Goal: Find specific page/section: Find specific page/section

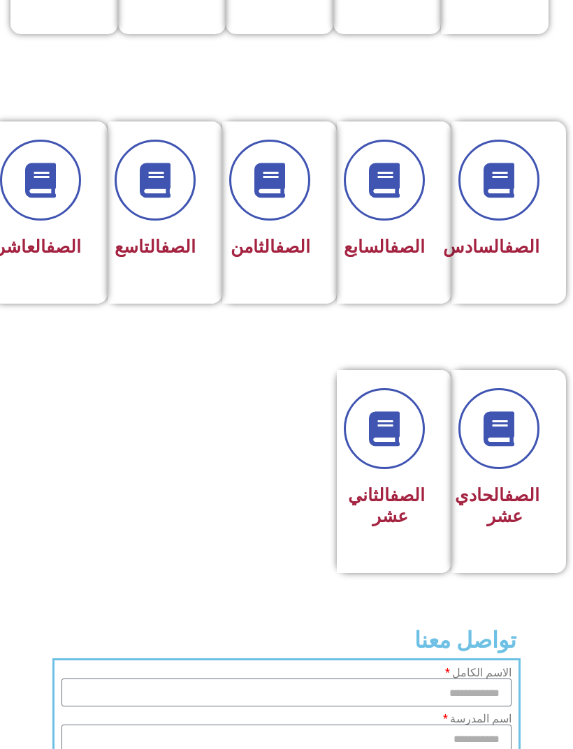
scroll to position [513, 0]
click at [402, 474] on link at bounding box center [383, 429] width 89 height 89
click at [394, 485] on link "الصف" at bounding box center [407, 495] width 35 height 20
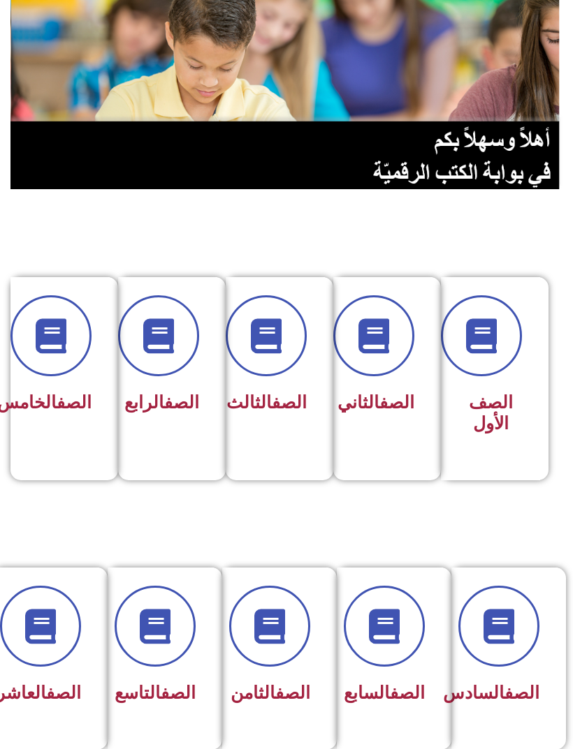
scroll to position [224, 0]
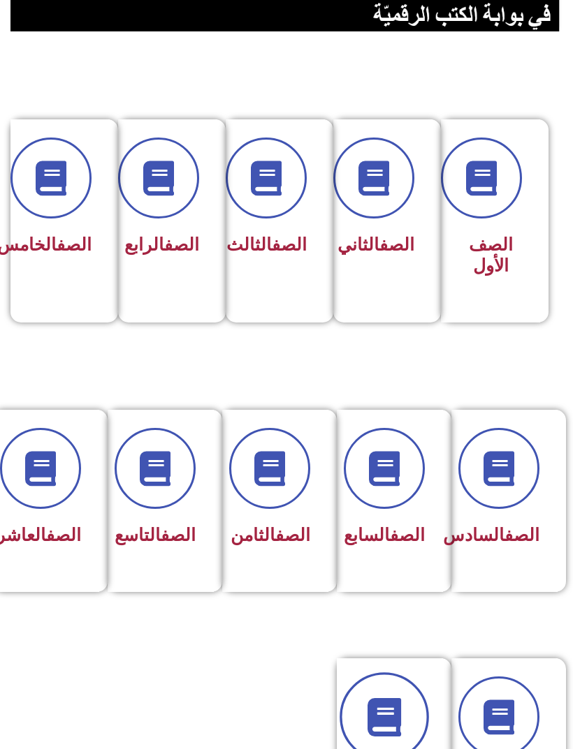
click at [405, 722] on link at bounding box center [383, 717] width 89 height 89
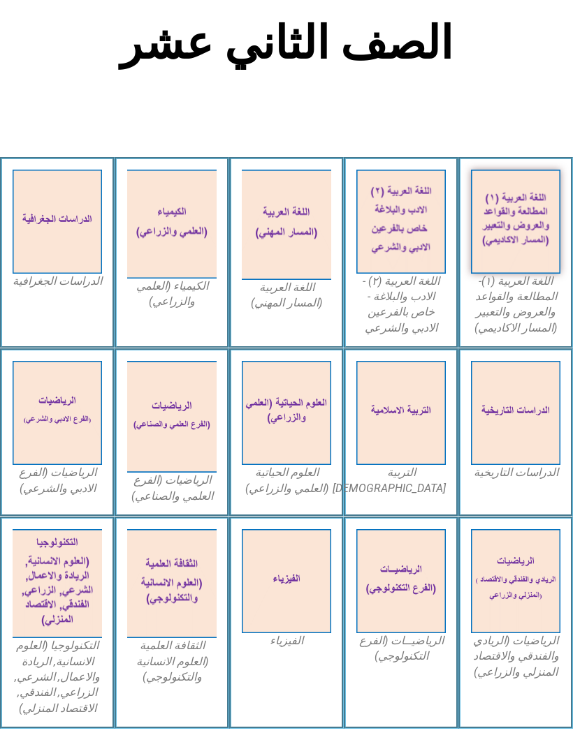
scroll to position [283, 0]
click at [390, 437] on img at bounding box center [400, 413] width 89 height 104
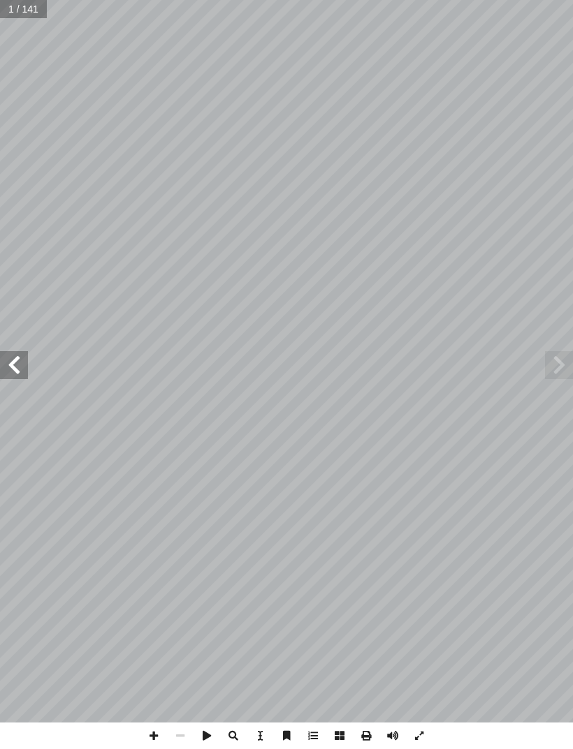
click at [26, 359] on span at bounding box center [14, 365] width 28 height 28
click at [20, 363] on span at bounding box center [14, 365] width 28 height 28
click at [15, 369] on span at bounding box center [14, 365] width 28 height 28
click at [7, 373] on span at bounding box center [14, 365] width 28 height 28
click at [17, 365] on span at bounding box center [14, 365] width 28 height 28
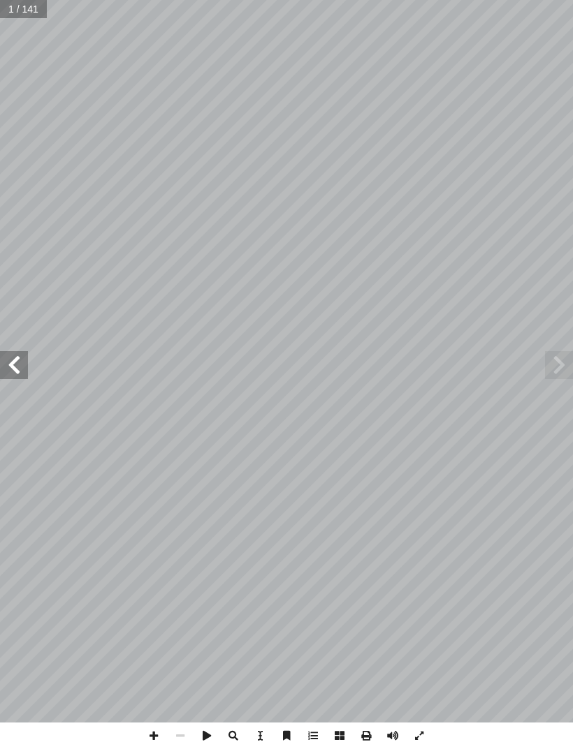
click at [17, 367] on span at bounding box center [14, 365] width 28 height 28
click at [14, 367] on span at bounding box center [14, 365] width 28 height 28
click at [21, 360] on span at bounding box center [14, 365] width 28 height 28
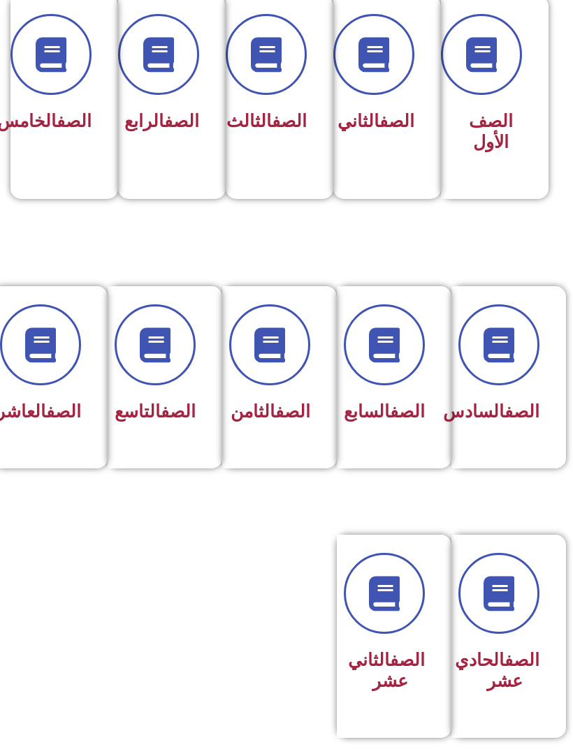
scroll to position [360, 0]
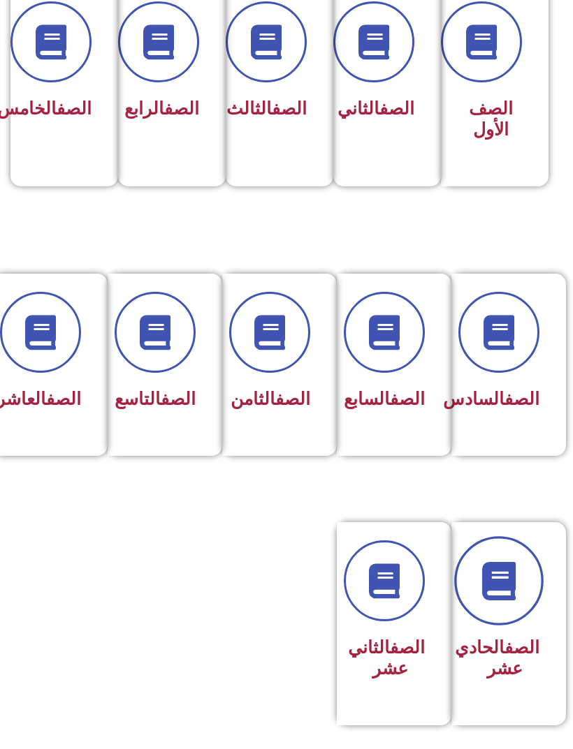
click at [467, 592] on link at bounding box center [498, 581] width 89 height 89
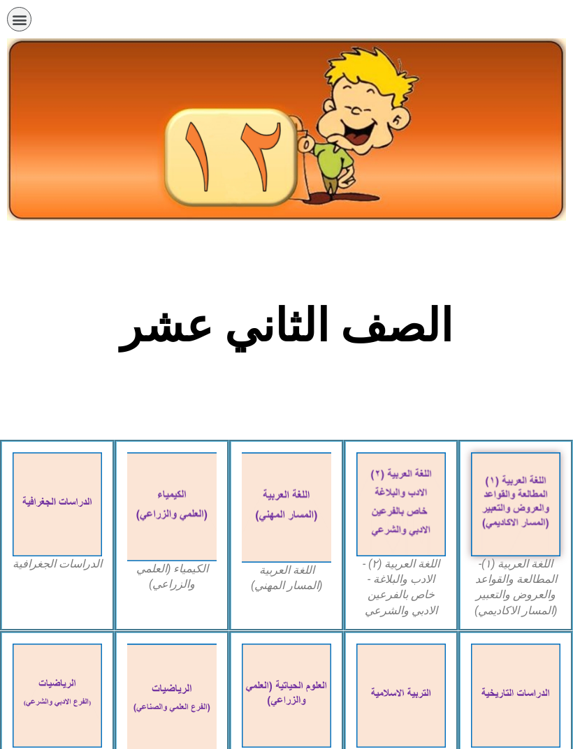
click at [423, 689] on img at bounding box center [400, 696] width 89 height 104
click at [12, 21] on icon "כפתור פתיחת תפריט" at bounding box center [19, 19] width 15 height 15
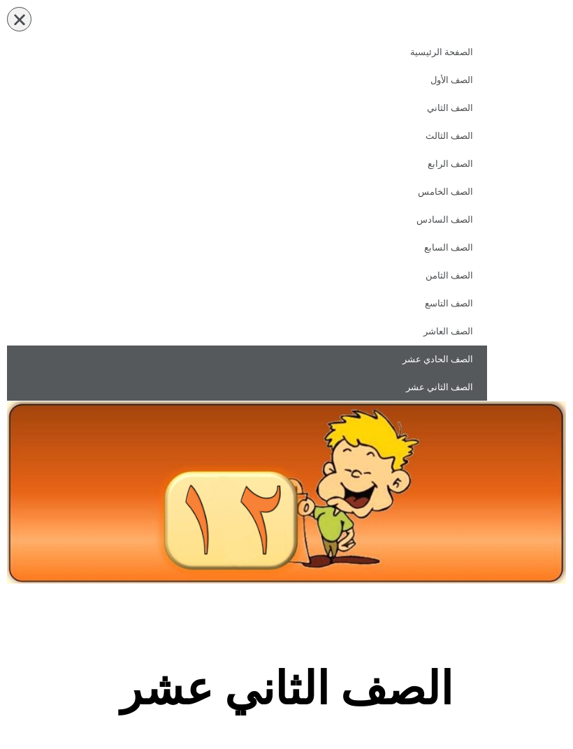
click at [447, 357] on link "الصف الحادي عشر" at bounding box center [247, 360] width 480 height 28
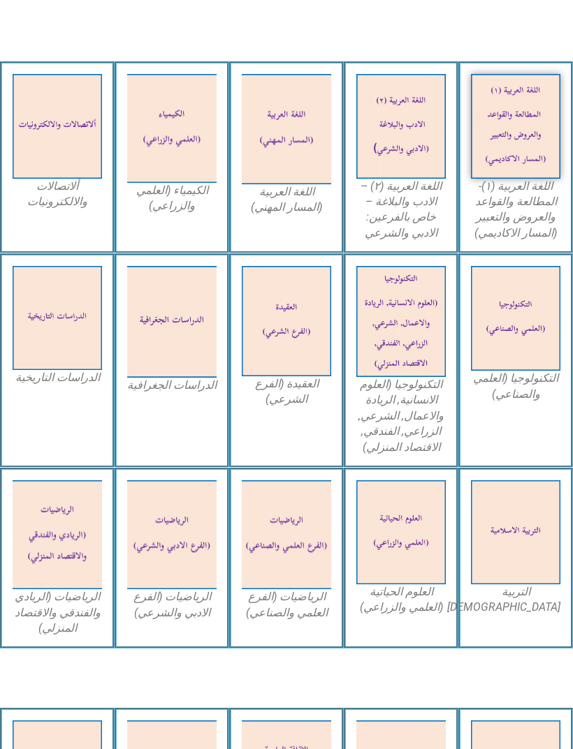
scroll to position [540, 0]
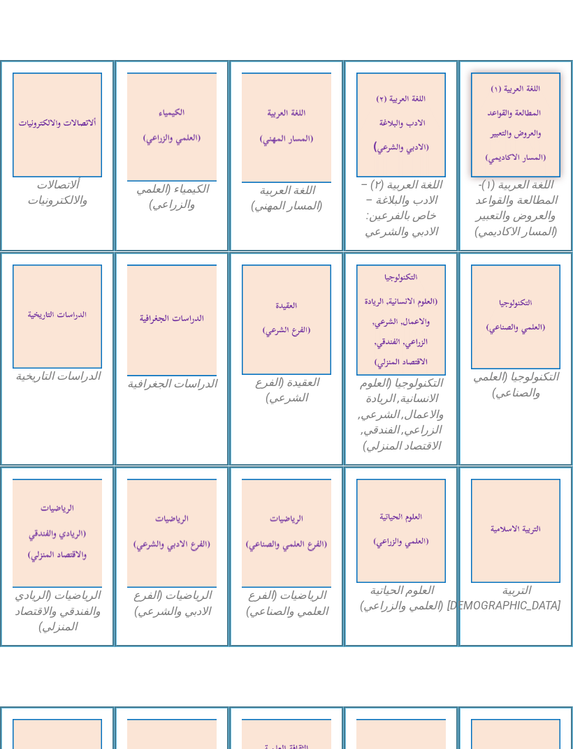
click at [517, 535] on img at bounding box center [515, 531] width 89 height 104
click at [529, 611] on div "التربية الاسلامية" at bounding box center [515, 557] width 115 height 181
click at [511, 531] on img at bounding box center [515, 531] width 89 height 104
click at [546, 530] on img at bounding box center [515, 531] width 89 height 104
click at [521, 554] on img at bounding box center [515, 531] width 89 height 104
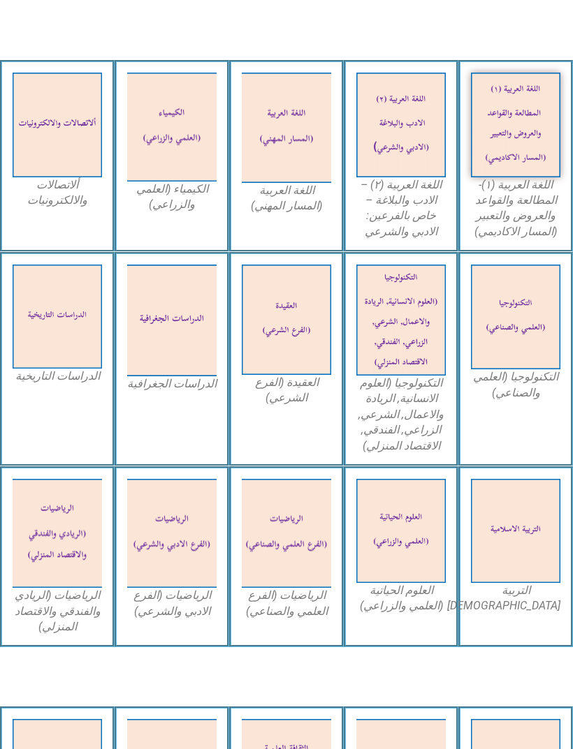
click at [512, 589] on figcaption "التربية [DEMOGRAPHIC_DATA]" at bounding box center [515, 598] width 89 height 31
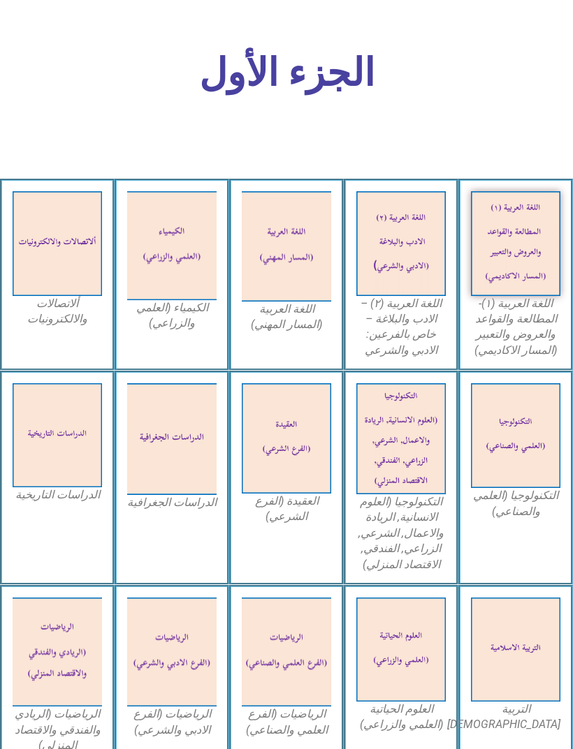
scroll to position [415, 0]
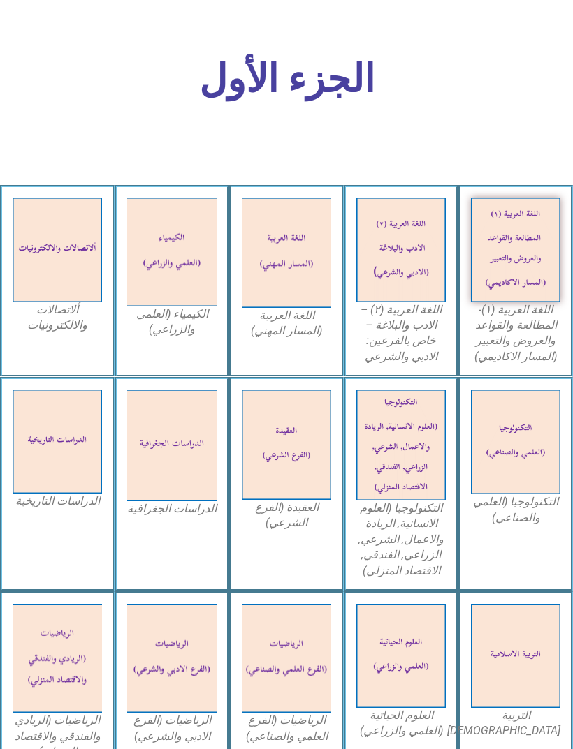
click at [499, 630] on img at bounding box center [515, 656] width 89 height 104
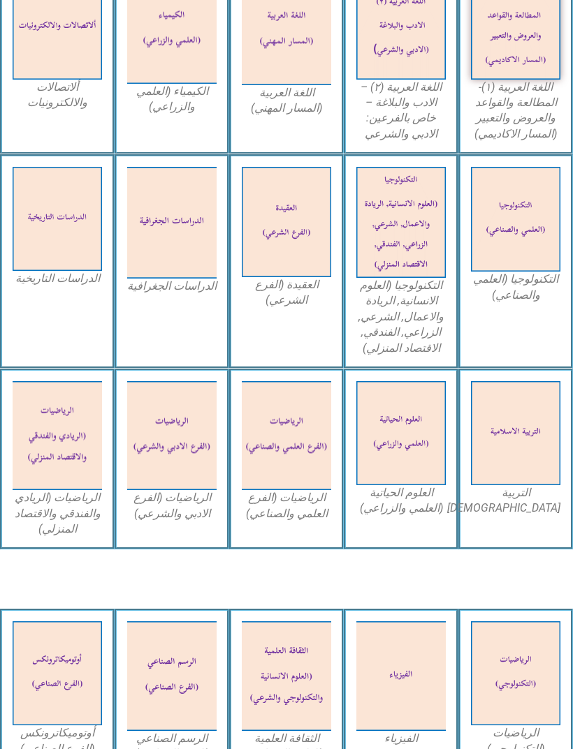
scroll to position [639, 0]
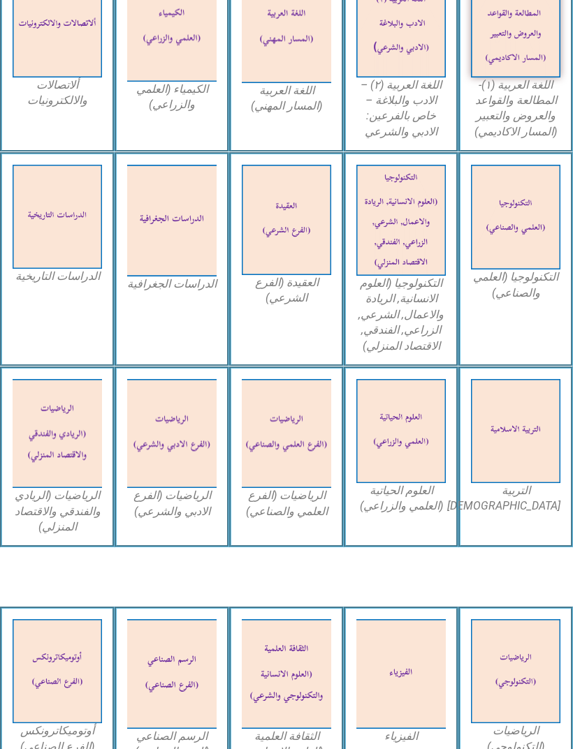
click at [510, 456] on img at bounding box center [515, 432] width 89 height 104
click at [523, 513] on div "التربية [DEMOGRAPHIC_DATA]" at bounding box center [515, 457] width 115 height 181
click at [520, 509] on div "التربية [DEMOGRAPHIC_DATA]" at bounding box center [515, 457] width 115 height 181
click at [516, 509] on div "التربية الاسلامية" at bounding box center [515, 457] width 115 height 181
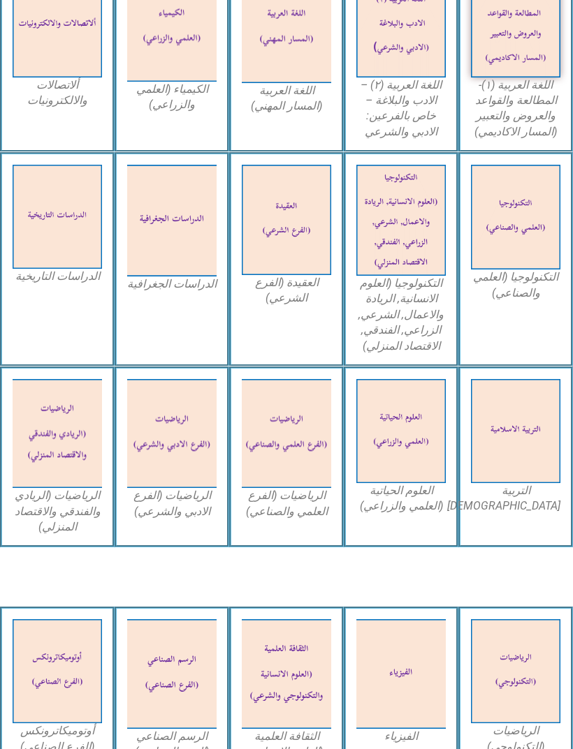
click at [513, 497] on div "التربية الاسلامية" at bounding box center [515, 457] width 115 height 181
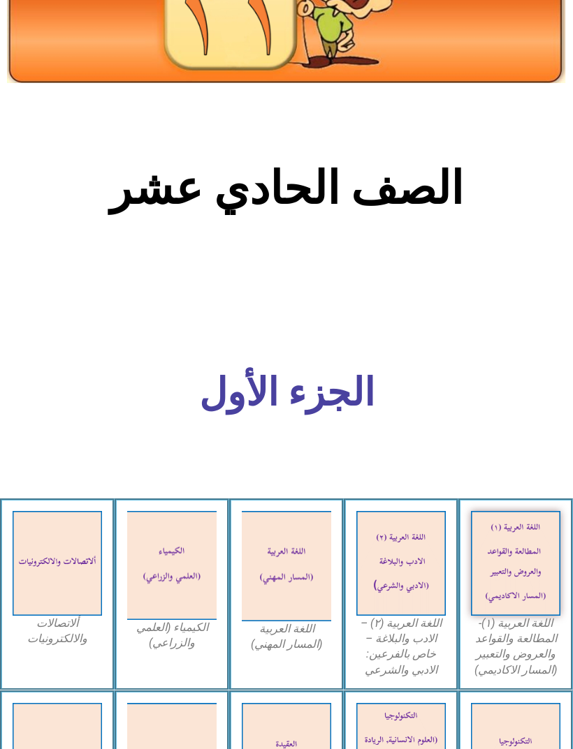
scroll to position [0, 0]
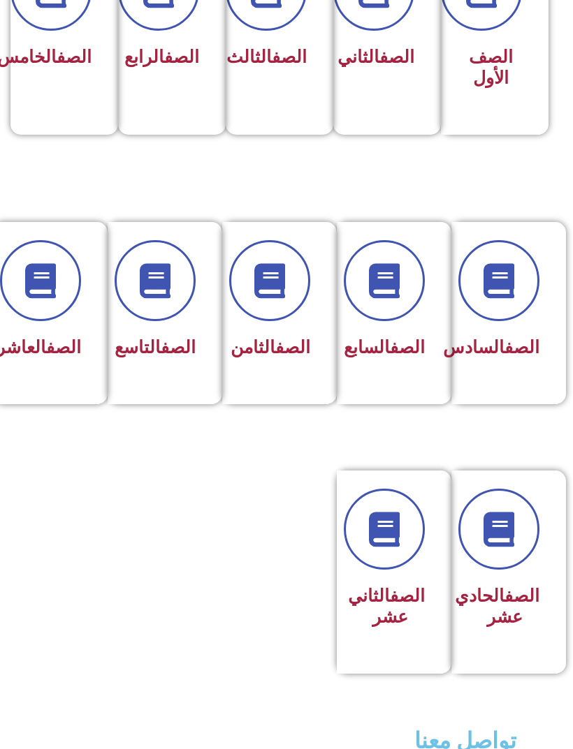
scroll to position [434, 0]
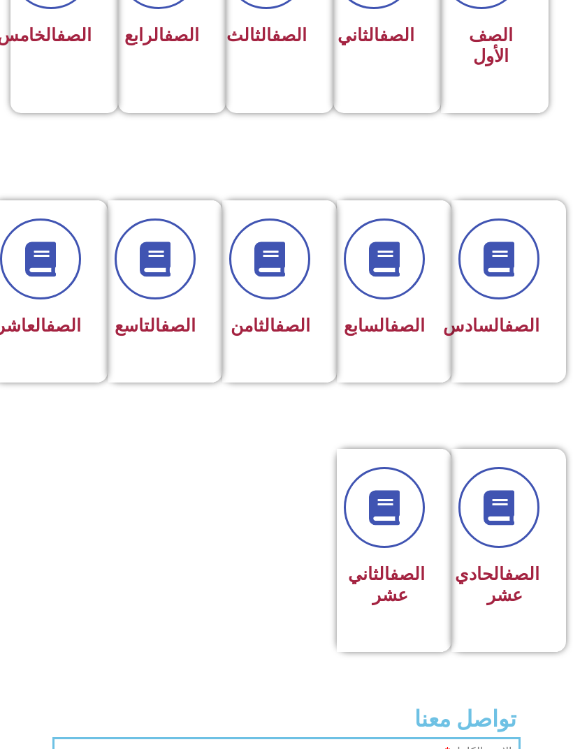
click at [520, 585] on link "الصف" at bounding box center [521, 574] width 35 height 20
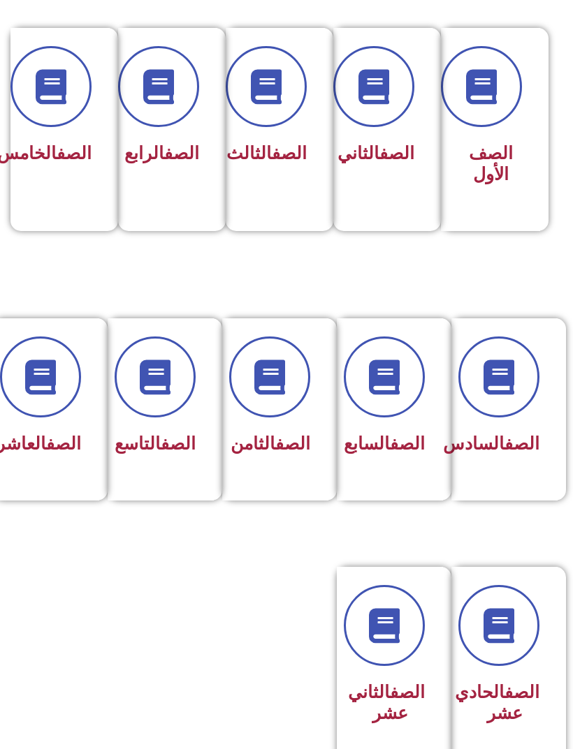
scroll to position [314, 0]
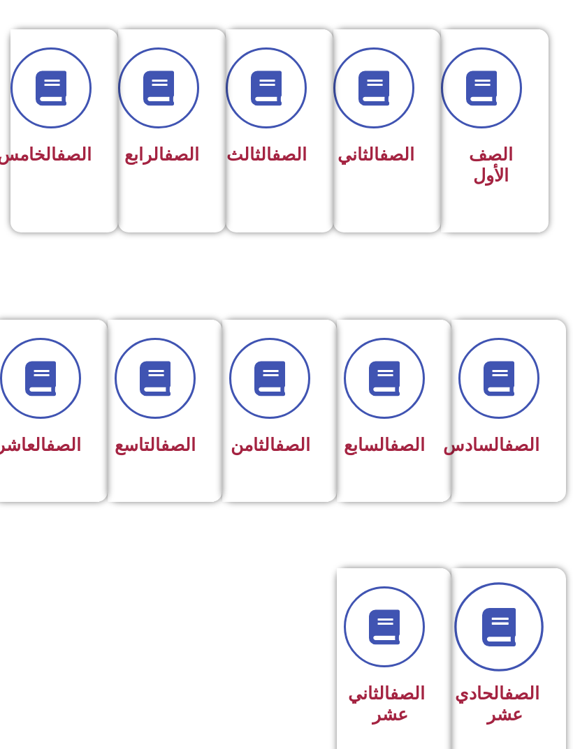
click at [511, 647] on icon at bounding box center [499, 627] width 38 height 38
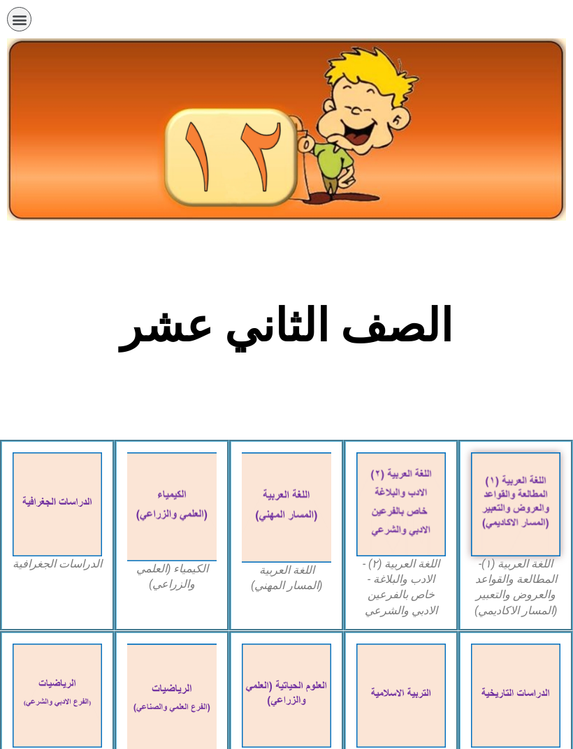
click at [27, 18] on icon "כפתור פתיחת תפריט" at bounding box center [19, 19] width 15 height 15
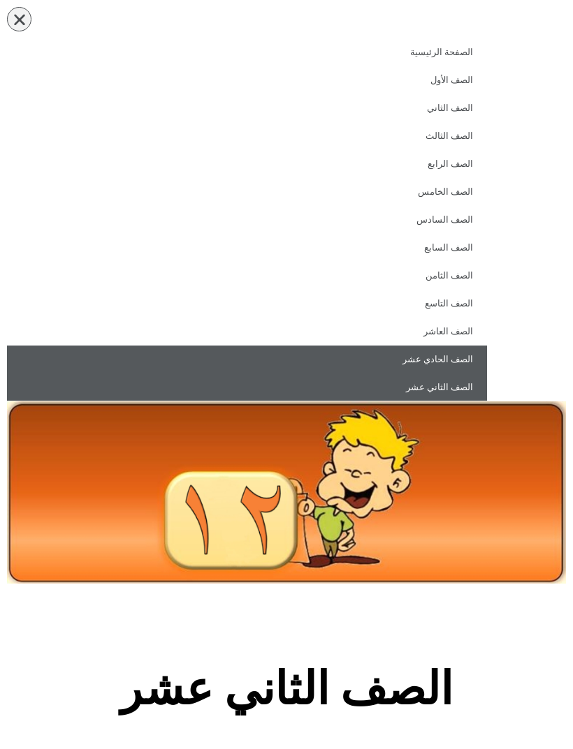
click at [465, 363] on link "الصف الحادي عشر" at bounding box center [247, 360] width 480 height 28
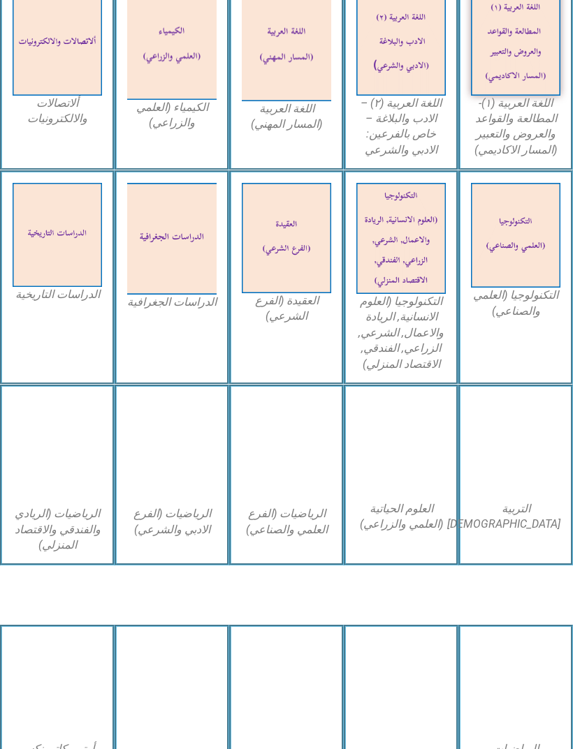
scroll to position [622, 0]
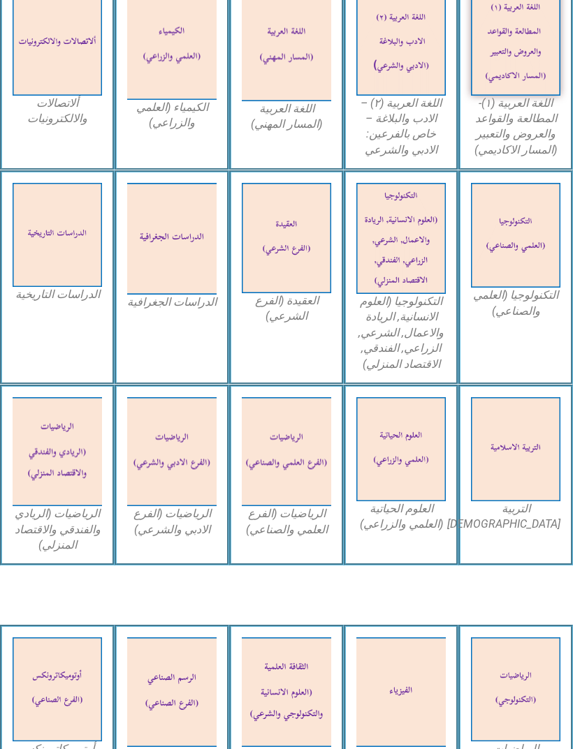
click at [526, 447] on img at bounding box center [515, 449] width 89 height 104
click at [500, 476] on img at bounding box center [515, 449] width 89 height 104
click at [534, 470] on img at bounding box center [515, 449] width 89 height 104
click at [527, 483] on img at bounding box center [515, 449] width 89 height 104
click at [528, 492] on img at bounding box center [515, 449] width 89 height 104
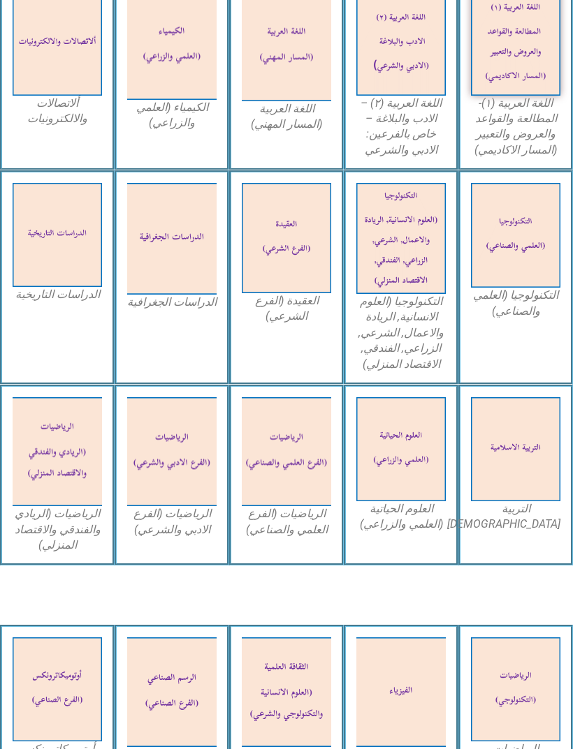
click at [522, 507] on figcaption "التربية الاسلامية" at bounding box center [515, 517] width 89 height 31
click at [519, 497] on img at bounding box center [515, 449] width 89 height 104
click at [522, 498] on img at bounding box center [515, 449] width 89 height 104
click at [504, 525] on div "التربية الاسلامية" at bounding box center [515, 475] width 115 height 181
click at [511, 506] on figcaption "التربية الاسلامية" at bounding box center [515, 517] width 89 height 31
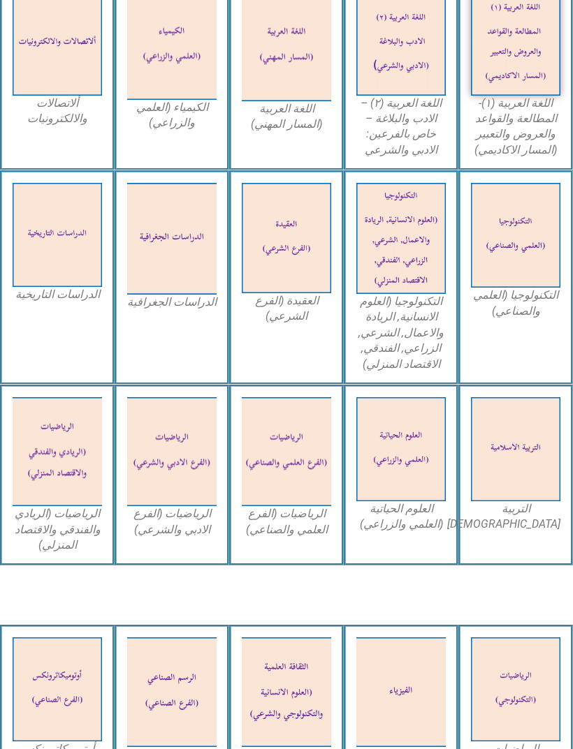
click at [513, 509] on figcaption "التربية الاسلامية" at bounding box center [515, 517] width 89 height 31
click at [518, 511] on figcaption "التربية [DEMOGRAPHIC_DATA]" at bounding box center [515, 517] width 89 height 31
click at [518, 487] on img at bounding box center [515, 449] width 89 height 104
click at [510, 446] on img at bounding box center [515, 449] width 89 height 104
click at [507, 424] on img at bounding box center [515, 449] width 89 height 104
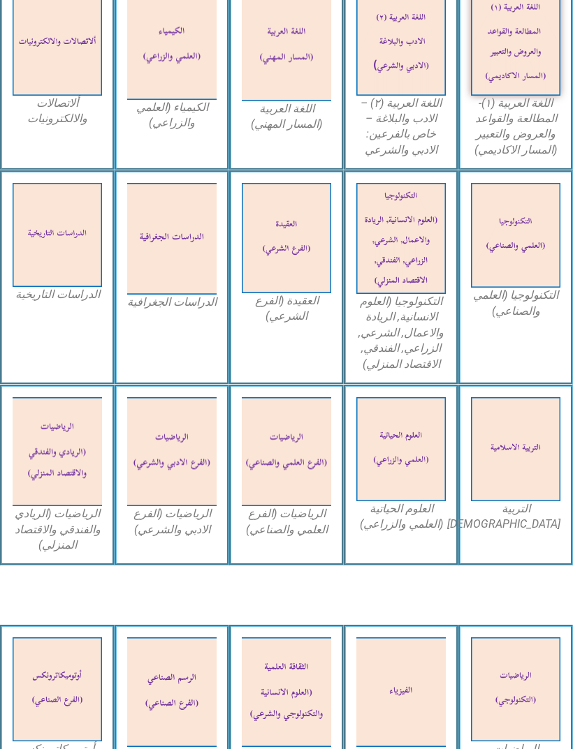
click at [507, 427] on img at bounding box center [515, 449] width 89 height 104
click at [490, 415] on img at bounding box center [515, 449] width 89 height 104
click at [526, 488] on img at bounding box center [515, 449] width 89 height 104
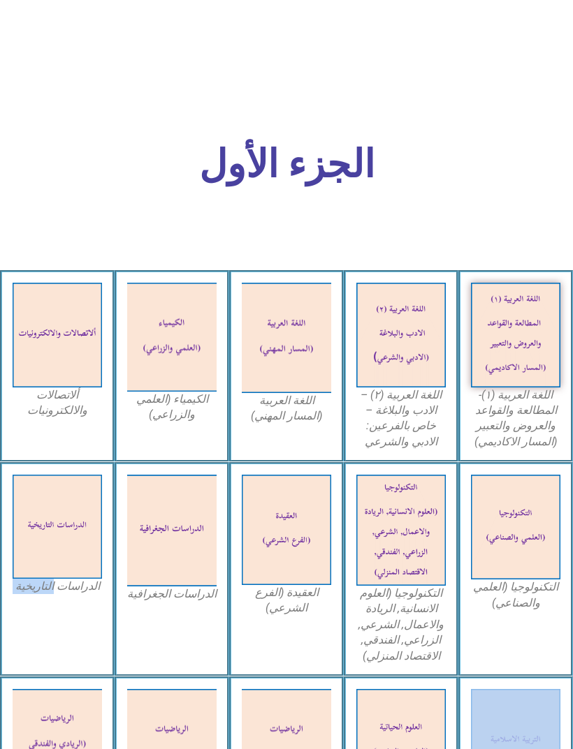
scroll to position [438, 0]
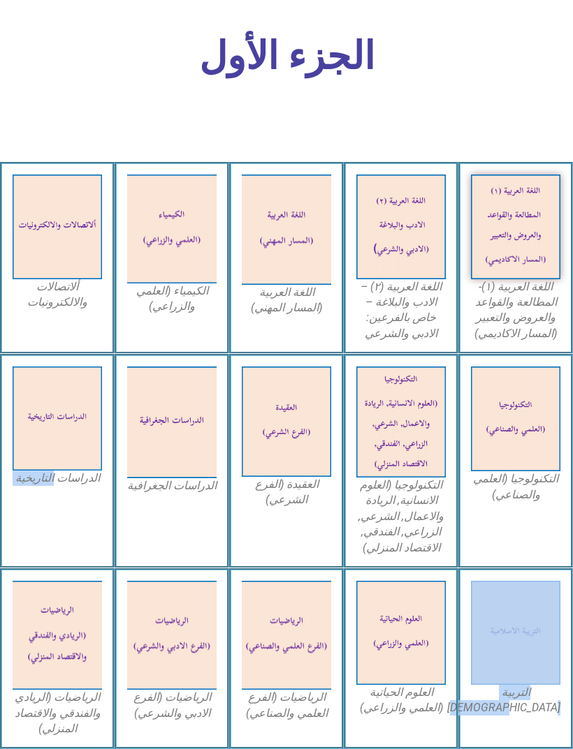
click at [496, 724] on div "التربية الاسلامية" at bounding box center [515, 659] width 115 height 181
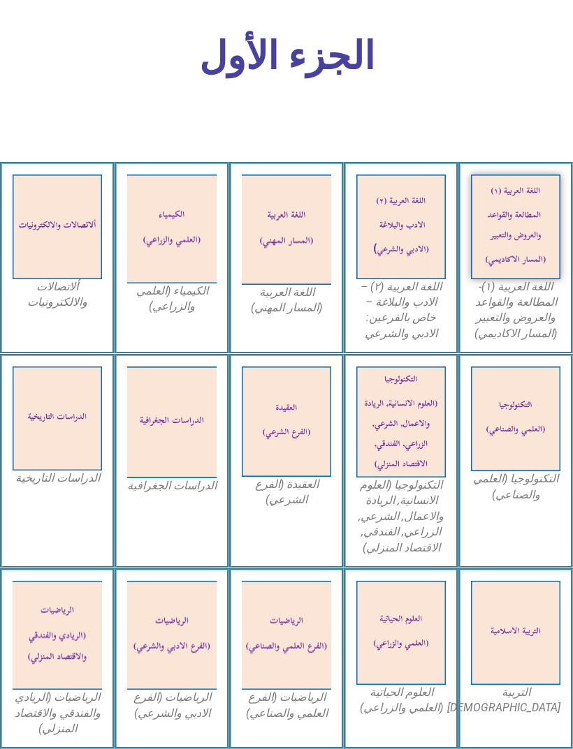
click at [504, 629] on img at bounding box center [515, 633] width 89 height 104
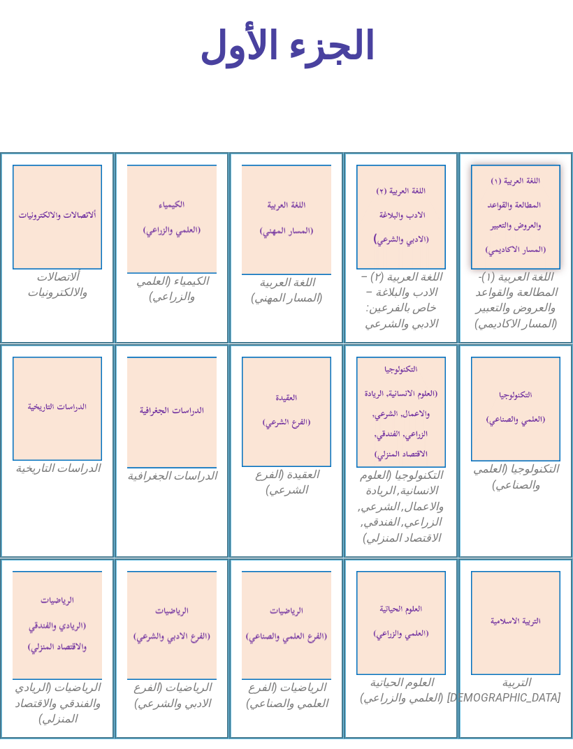
click at [518, 657] on img at bounding box center [515, 624] width 89 height 104
click at [511, 665] on img at bounding box center [515, 624] width 89 height 104
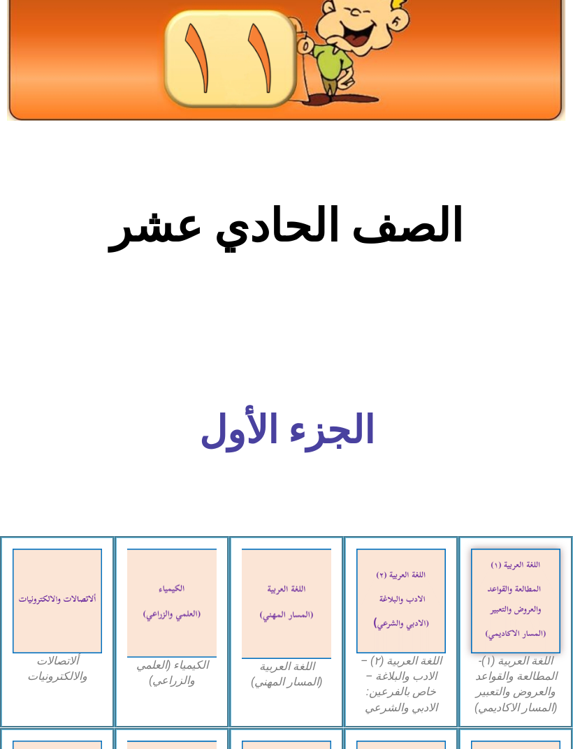
scroll to position [0, 0]
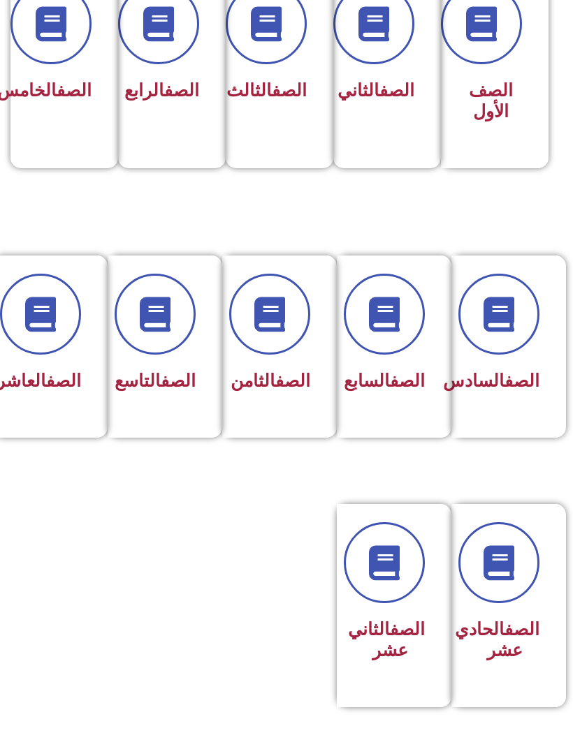
scroll to position [386, 0]
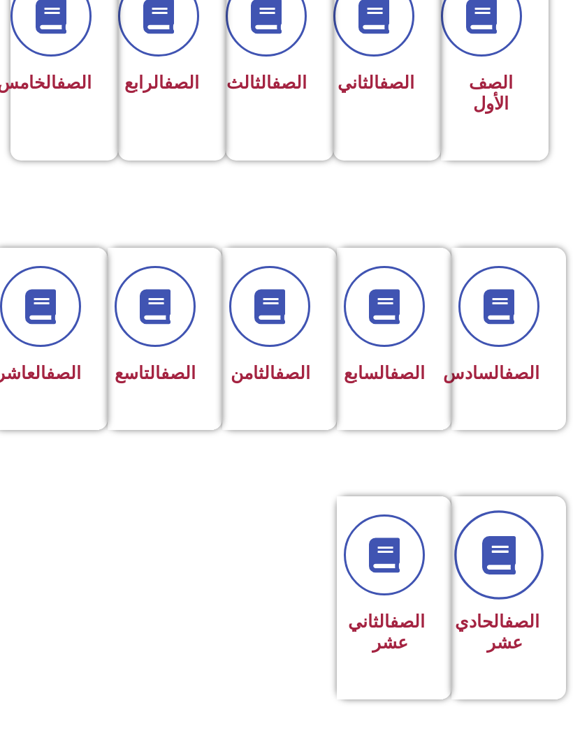
click at [529, 566] on link at bounding box center [498, 555] width 89 height 89
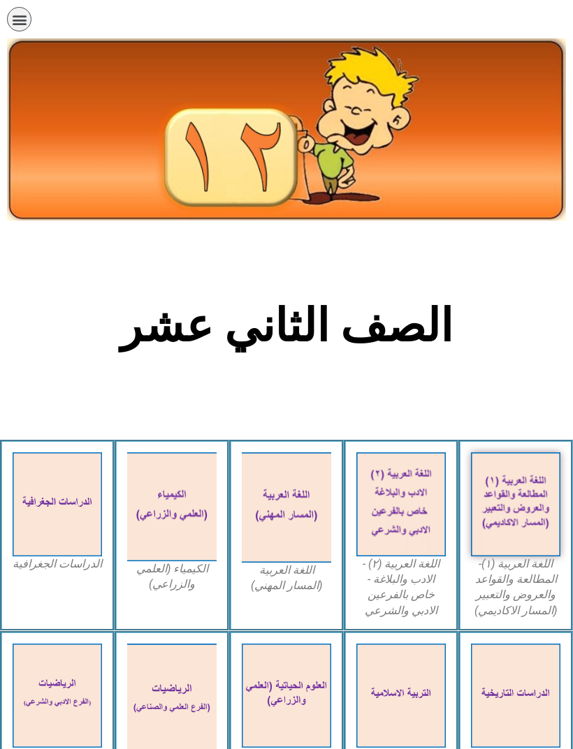
click at [20, 16] on icon "כפתור פתיחת תפריט" at bounding box center [19, 19] width 15 height 15
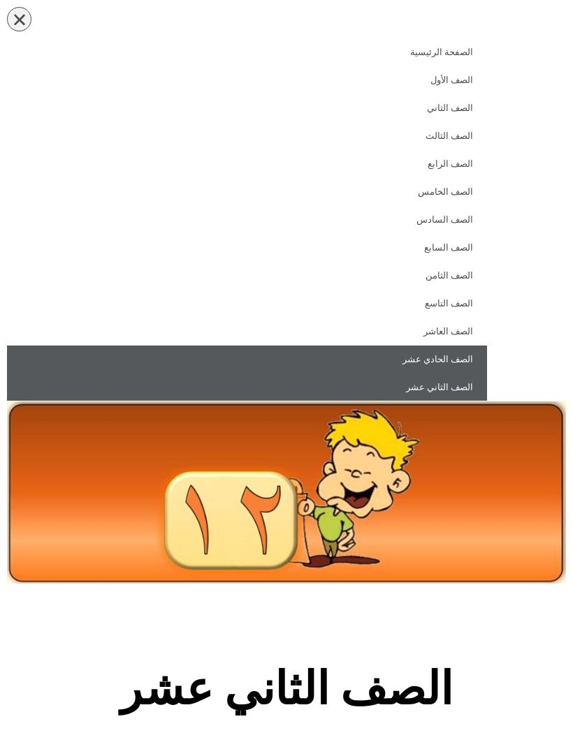
click at [448, 360] on link "الصف الحادي عشر" at bounding box center [247, 360] width 480 height 28
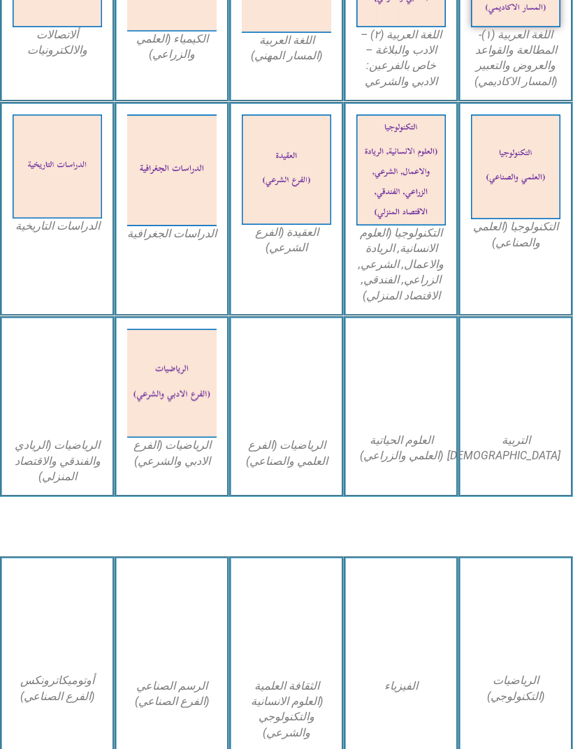
scroll to position [690, 0]
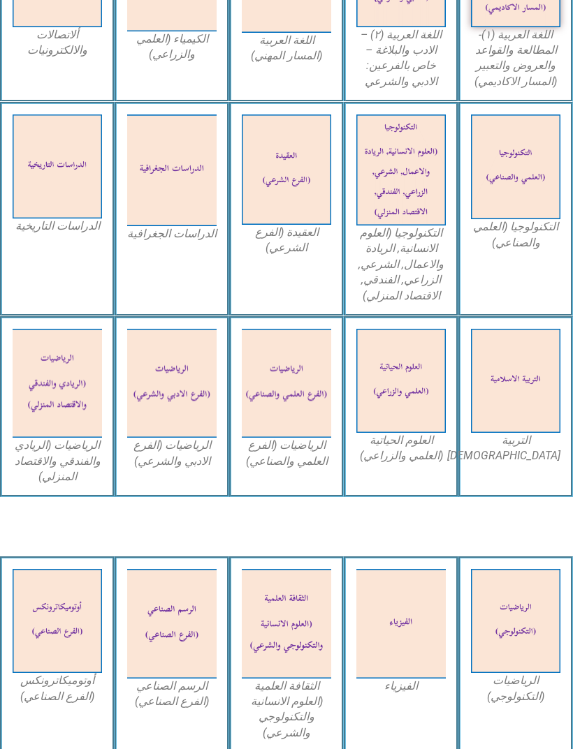
click at [525, 423] on img at bounding box center [515, 381] width 89 height 104
click at [529, 471] on div "التربية الاسلامية" at bounding box center [515, 406] width 115 height 181
click at [393, 407] on img at bounding box center [400, 381] width 89 height 104
click at [418, 448] on figcaption "العلوم الحياتية (العلمي والزراعي)" at bounding box center [400, 448] width 89 height 31
click at [414, 393] on img at bounding box center [400, 381] width 89 height 104
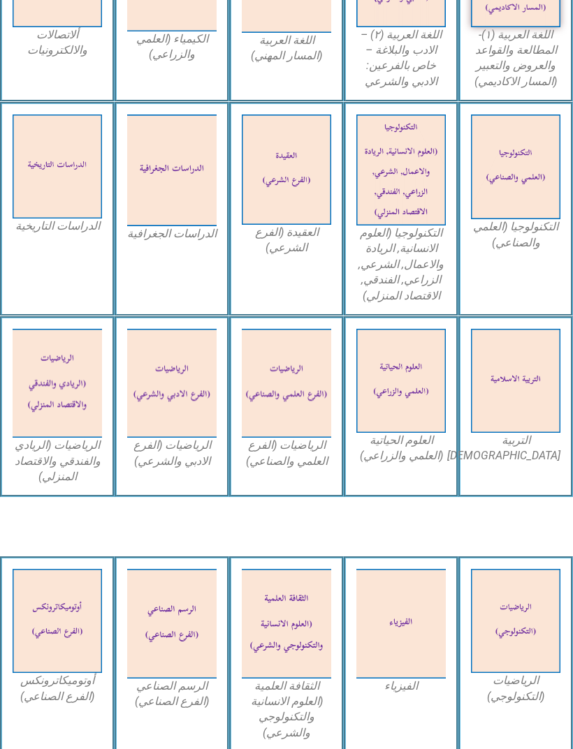
click at [416, 376] on img at bounding box center [400, 381] width 89 height 104
click at [401, 191] on img at bounding box center [400, 170] width 89 height 111
click at [419, 213] on img at bounding box center [400, 170] width 89 height 111
click at [416, 283] on figcaption "التكنولوجيا (العلوم الانسانية, الريادة والاعمال, الشرعي, الزراعي, الفندقي, الاق…" at bounding box center [400, 265] width 89 height 78
click at [431, 191] on img at bounding box center [400, 170] width 89 height 111
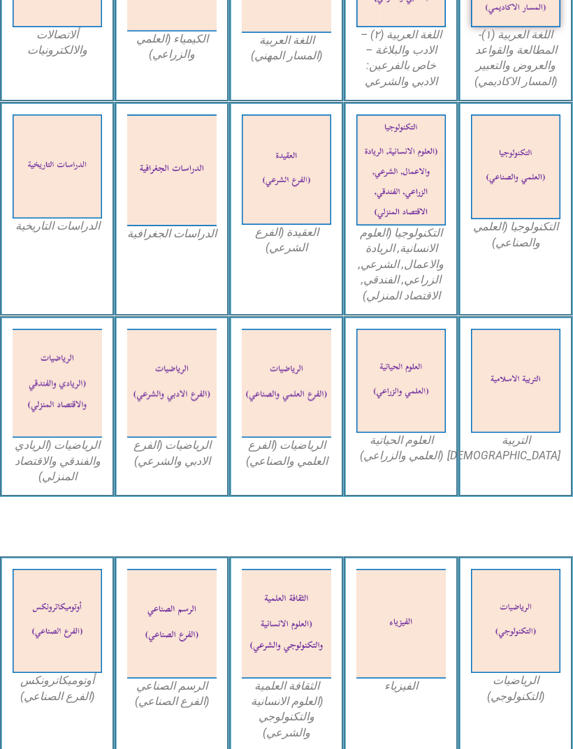
click at [507, 199] on img at bounding box center [515, 167] width 89 height 105
click at [502, 182] on img at bounding box center [515, 167] width 89 height 105
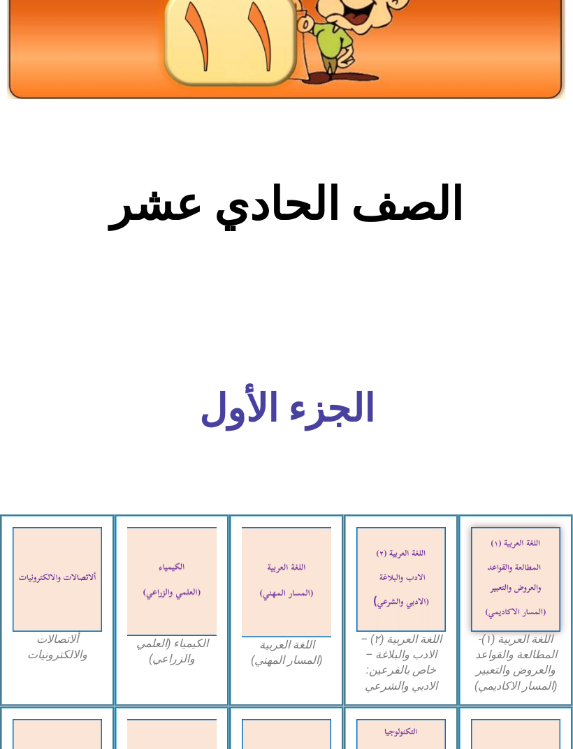
scroll to position [0, 0]
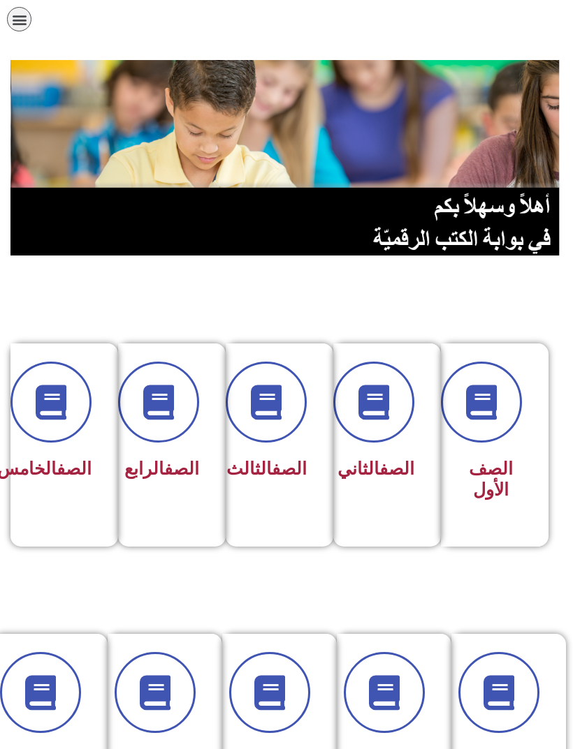
click at [30, 20] on div "תפריט" at bounding box center [19, 19] width 24 height 24
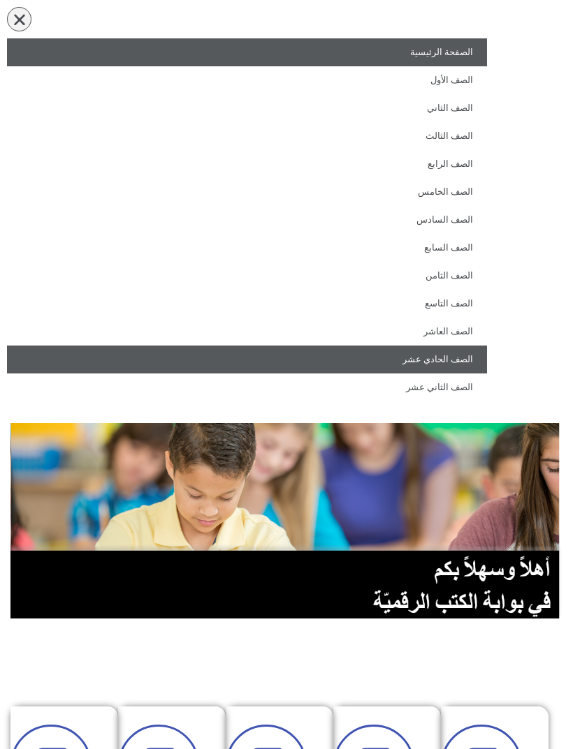
click at [450, 357] on link "الصف الحادي عشر" at bounding box center [247, 360] width 480 height 28
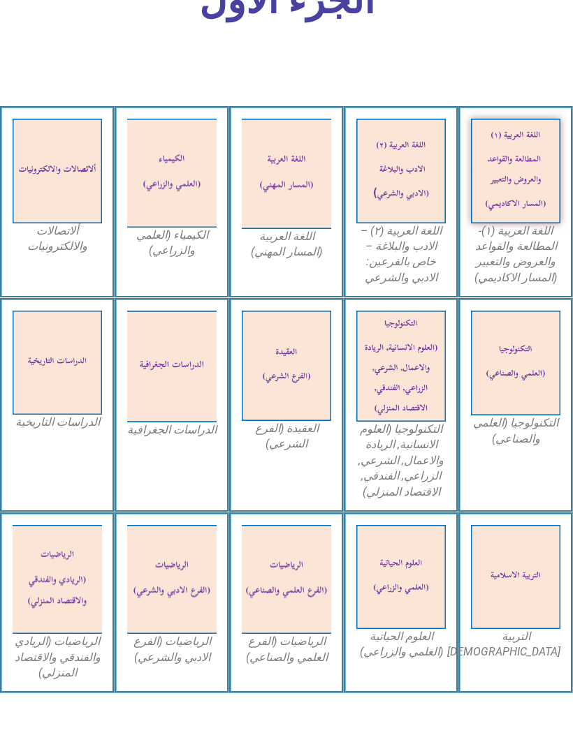
scroll to position [495, 0]
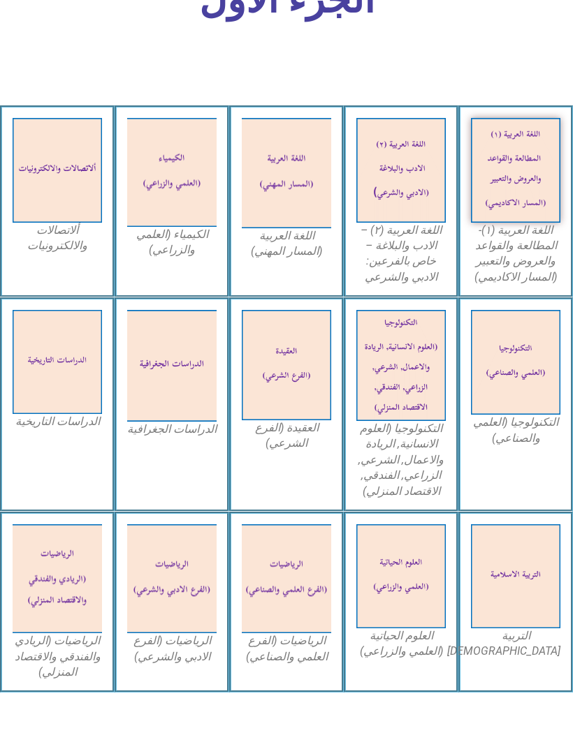
click at [524, 557] on img at bounding box center [515, 577] width 89 height 104
click at [536, 658] on div "التربية الاسلامية" at bounding box center [515, 602] width 115 height 181
click at [542, 644] on div "التربية الاسلامية" at bounding box center [515, 602] width 115 height 181
click at [542, 636] on figcaption "التربية الاسلامية" at bounding box center [515, 644] width 89 height 31
click at [533, 592] on img at bounding box center [515, 577] width 89 height 104
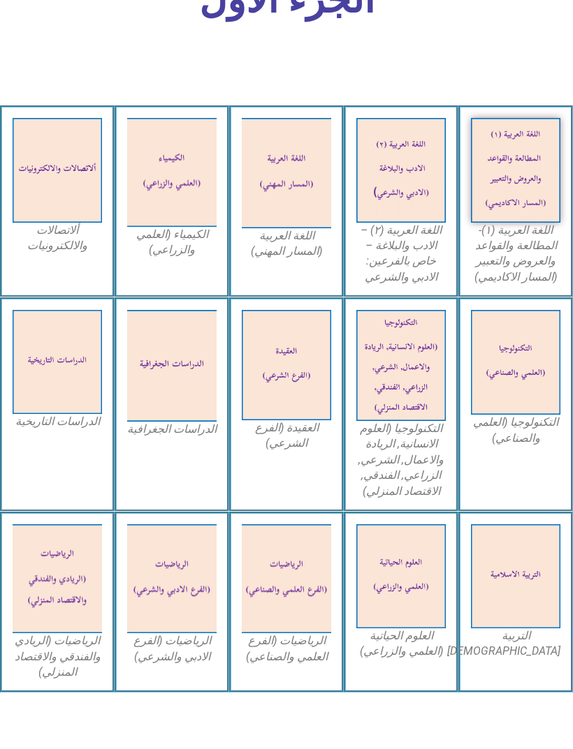
click at [522, 559] on img at bounding box center [515, 577] width 89 height 104
click at [299, 165] on img at bounding box center [286, 173] width 89 height 110
click at [290, 205] on img at bounding box center [286, 173] width 89 height 110
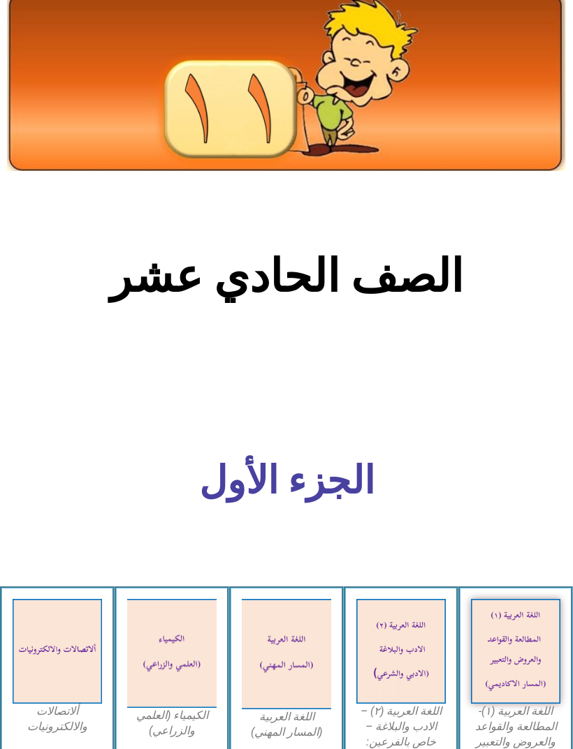
scroll to position [0, 0]
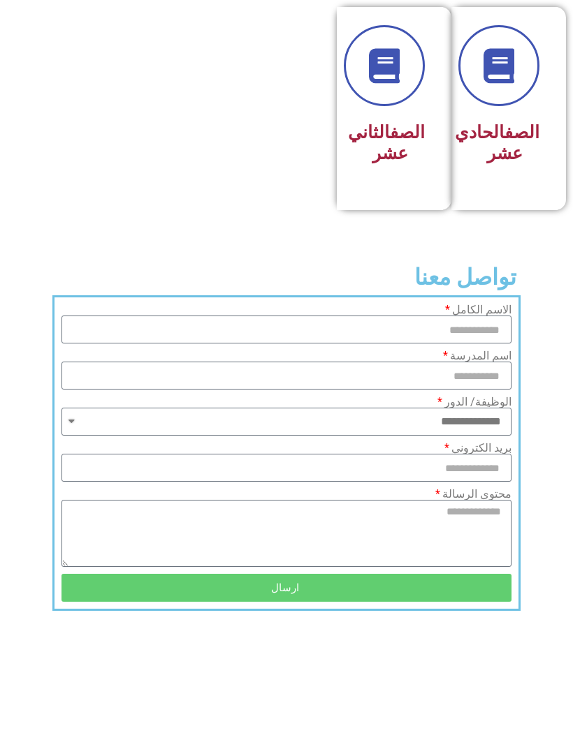
scroll to position [874, 0]
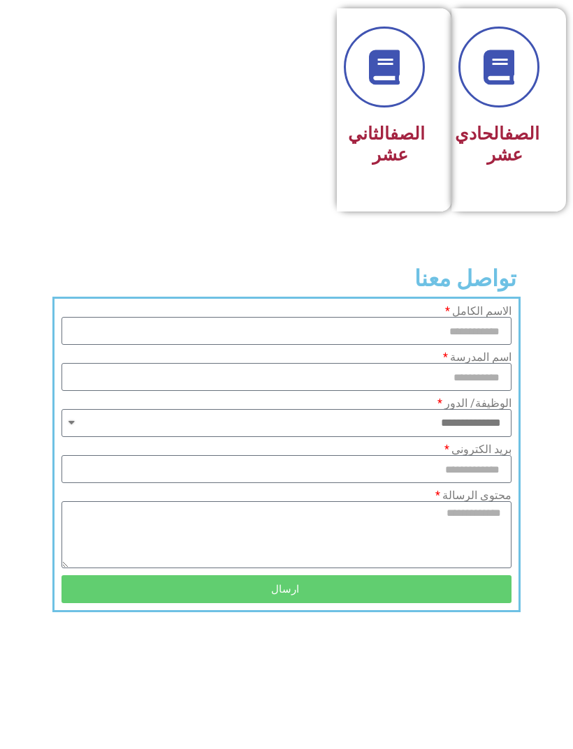
click at [563, 212] on div "الصف الحادي عشر" at bounding box center [508, 109] width 115 height 203
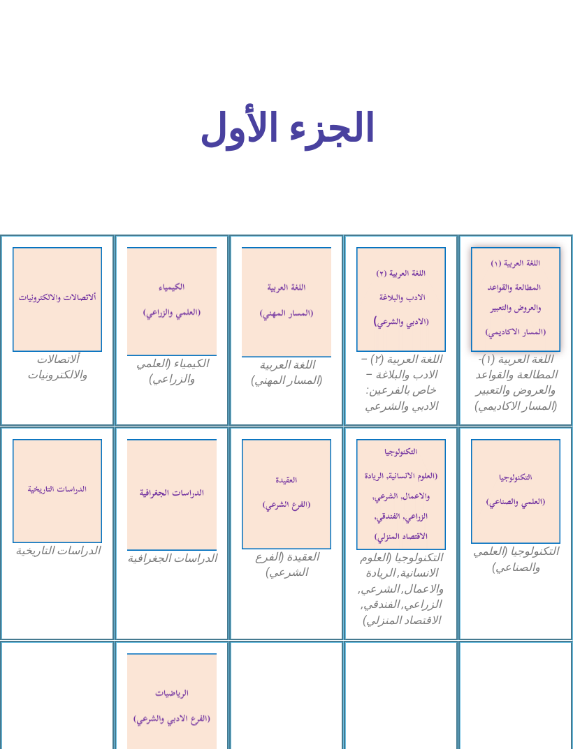
scroll to position [365, 0]
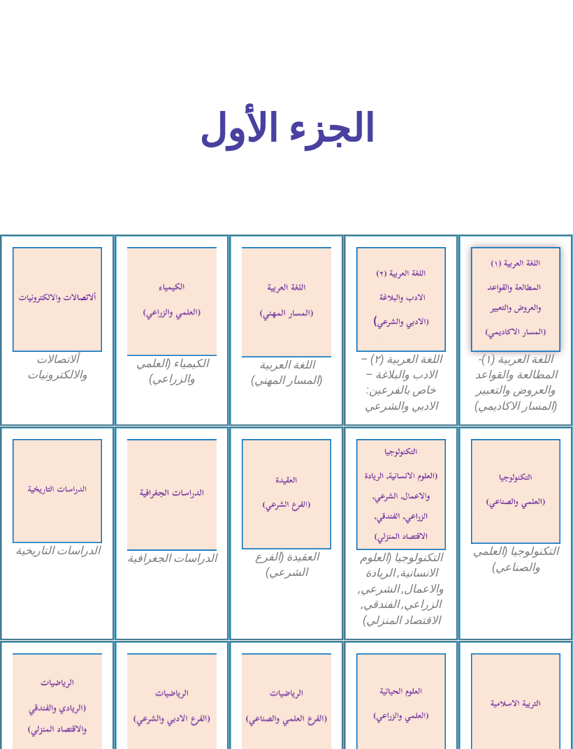
click at [522, 721] on img at bounding box center [515, 706] width 89 height 104
click at [526, 703] on img at bounding box center [515, 706] width 89 height 104
click at [501, 707] on img at bounding box center [515, 706] width 89 height 104
click at [515, 719] on img at bounding box center [515, 706] width 89 height 104
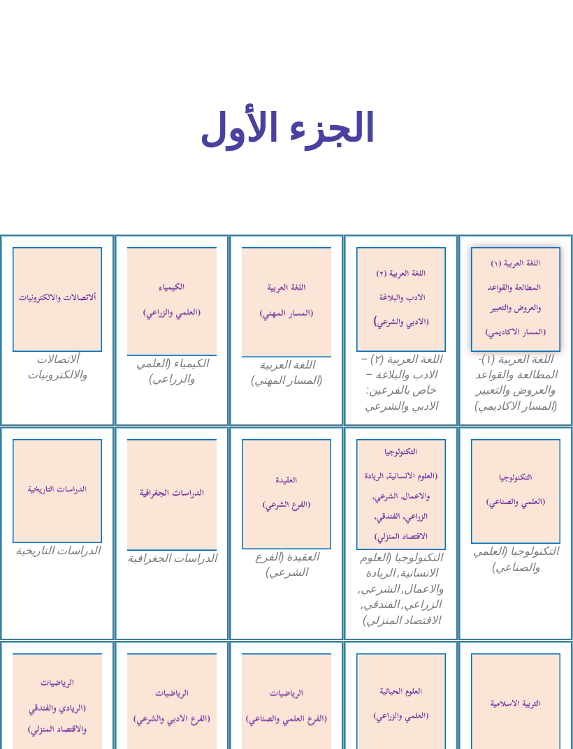
click at [521, 749] on div "التربية [DEMOGRAPHIC_DATA]" at bounding box center [515, 731] width 115 height 181
click at [505, 749] on img at bounding box center [515, 706] width 89 height 104
click at [514, 654] on img at bounding box center [515, 706] width 89 height 104
click at [530, 709] on img at bounding box center [515, 706] width 89 height 104
click at [520, 644] on div "التربية [DEMOGRAPHIC_DATA]" at bounding box center [515, 731] width 115 height 181
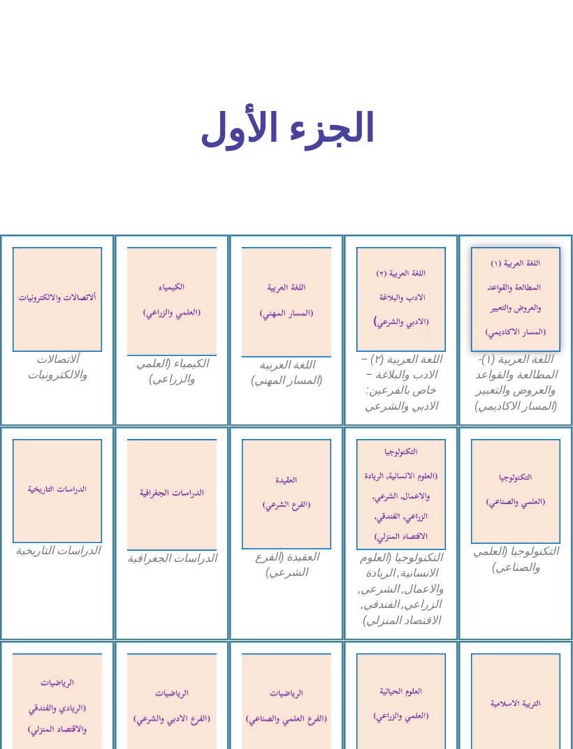
click at [519, 673] on img at bounding box center [515, 706] width 89 height 104
click at [530, 743] on img at bounding box center [515, 706] width 89 height 104
click at [509, 730] on img at bounding box center [515, 706] width 89 height 104
click at [512, 730] on img at bounding box center [515, 706] width 89 height 104
click at [504, 718] on img at bounding box center [515, 706] width 89 height 104
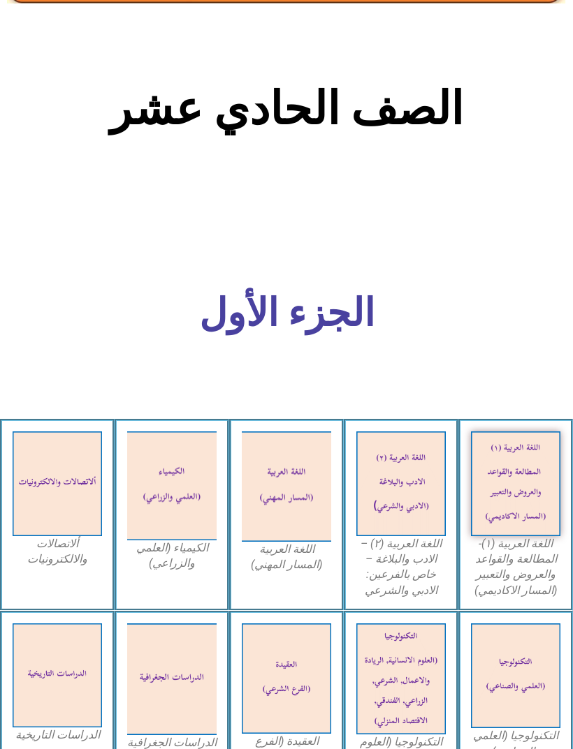
scroll to position [0, 0]
